Goal: Navigation & Orientation: Find specific page/section

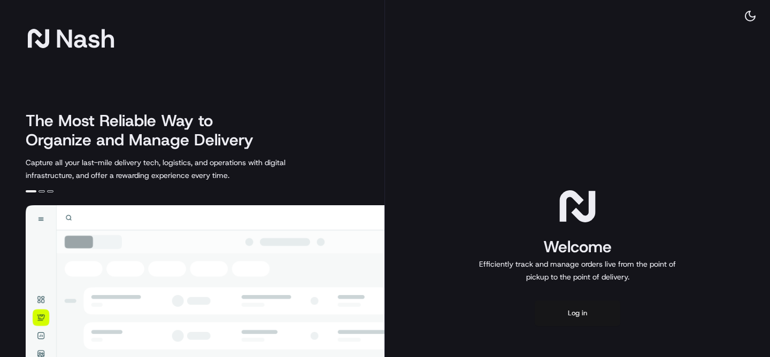
click at [570, 312] on button "Log in" at bounding box center [578, 313] width 86 height 26
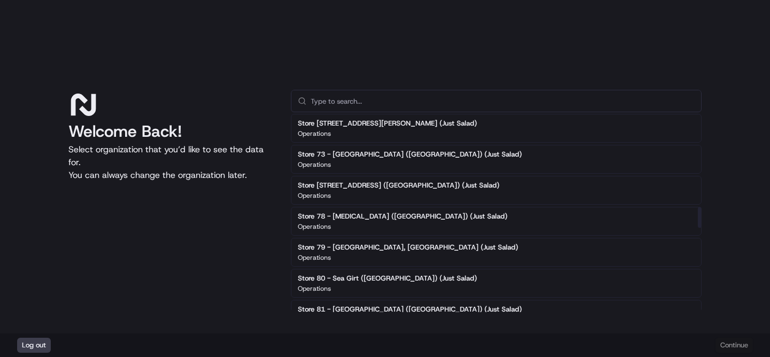
scroll to position [893, 0]
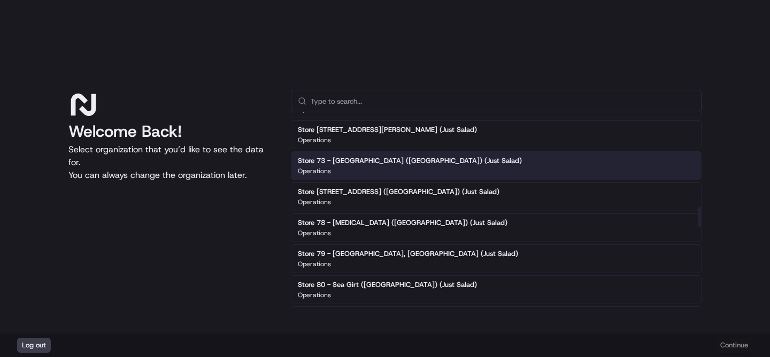
click at [375, 167] on div "Operations" at bounding box center [410, 171] width 224 height 9
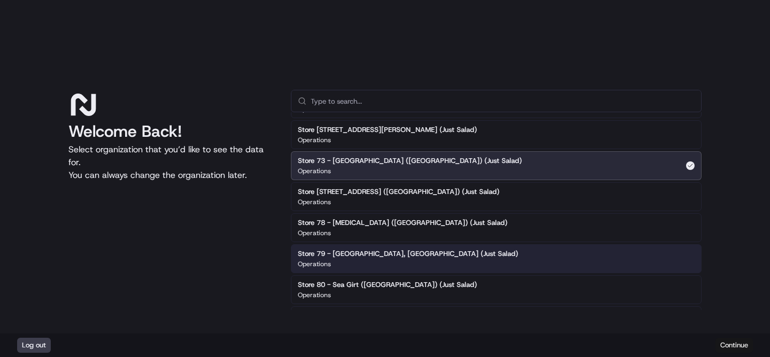
click at [731, 351] on button "Continue" at bounding box center [733, 345] width 37 height 15
